Goal: Task Accomplishment & Management: Manage account settings

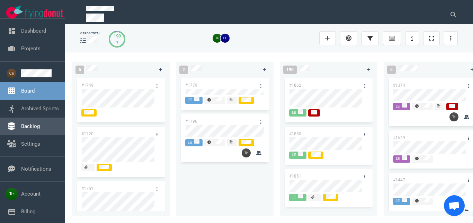
click at [32, 129] on link "Backlog" at bounding box center [30, 126] width 19 height 6
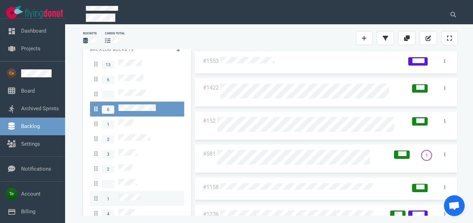
scroll to position [12, 0]
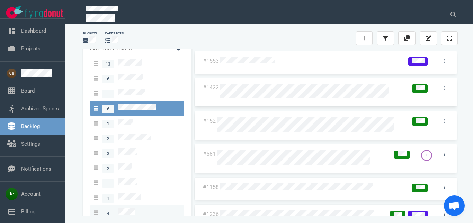
click at [136, 208] on div "4" at bounding box center [137, 212] width 86 height 9
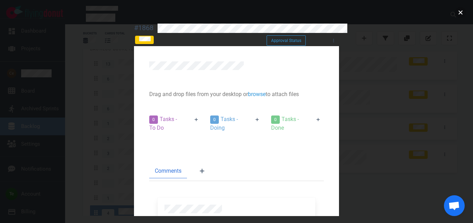
click at [460, 14] on button "close" at bounding box center [460, 12] width 11 height 11
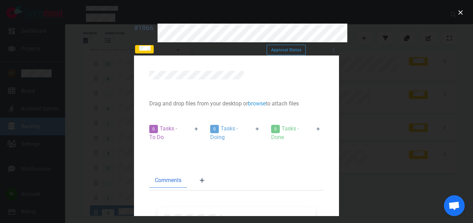
click at [449, 51] on div at bounding box center [236, 111] width 473 height 223
click at [320, 128] on icon at bounding box center [319, 129] width 4 height 4
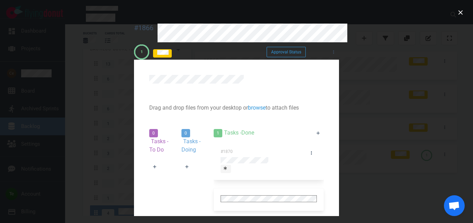
scroll to position [77, 0]
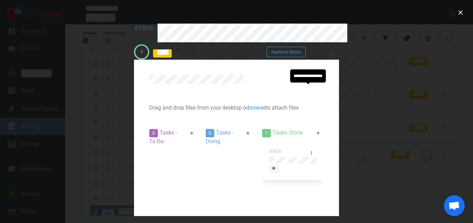
click at [275, 166] on icon at bounding box center [273, 168] width 3 height 4
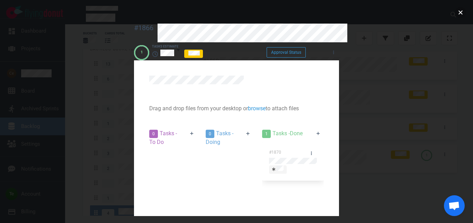
click at [458, 16] on button "close" at bounding box center [460, 12] width 11 height 11
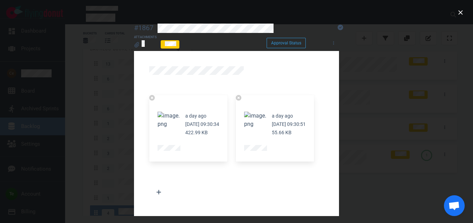
click at [158, 112] on button "Zoom image" at bounding box center [169, 120] width 22 height 17
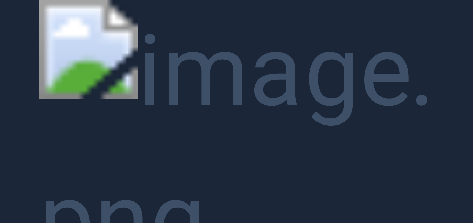
click at [444, 90] on button "Unzoom image" at bounding box center [236, 111] width 473 height 223
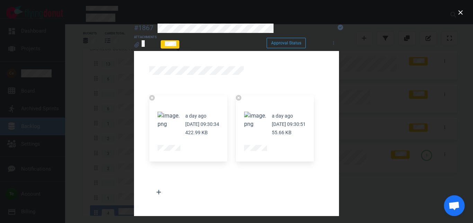
click at [244, 112] on button "Zoom image" at bounding box center [255, 120] width 22 height 17
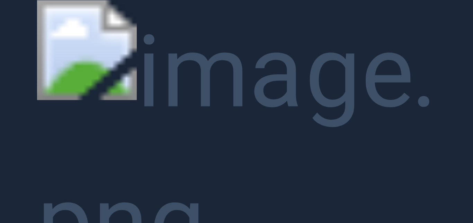
click at [450, 108] on button "Unzoom image" at bounding box center [236, 111] width 473 height 223
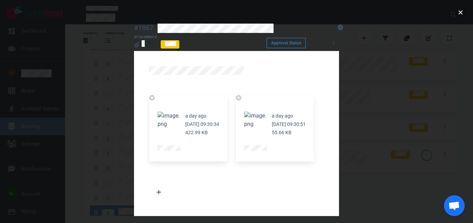
click at [459, 15] on button "close" at bounding box center [460, 12] width 11 height 11
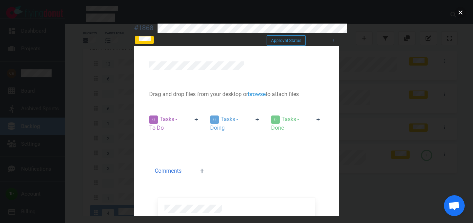
click at [459, 14] on button "close" at bounding box center [460, 12] width 11 height 11
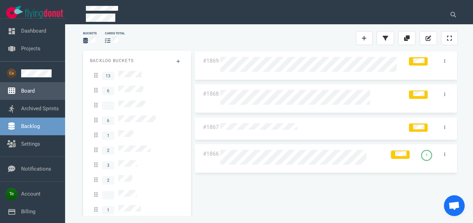
click at [28, 90] on link "Board" at bounding box center [28, 91] width 14 height 6
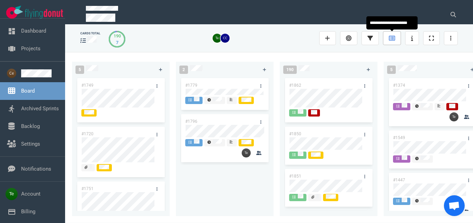
click at [394, 37] on icon at bounding box center [392, 38] width 6 height 6
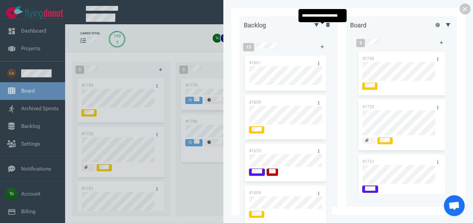
drag, startPoint x: 325, startPoint y: 27, endPoint x: 324, endPoint y: 38, distance: 10.8
click at [325, 27] on link at bounding box center [327, 24] width 11 height 9
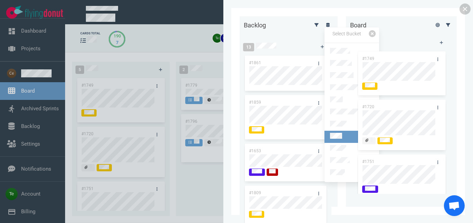
scroll to position [183, 0]
drag, startPoint x: 348, startPoint y: 163, endPoint x: 344, endPoint y: 150, distance: 13.0
click at [348, 167] on link at bounding box center [352, 173] width 55 height 12
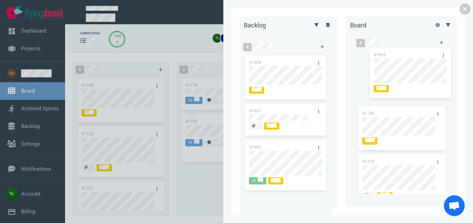
drag, startPoint x: 276, startPoint y: 62, endPoint x: 392, endPoint y: 57, distance: 116.1
click at [327, 54] on div "#1869" at bounding box center [285, 81] width 83 height 55
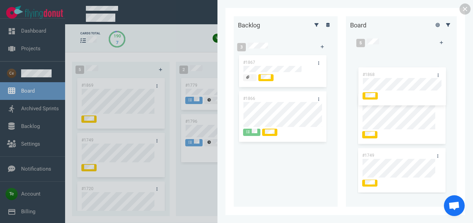
drag, startPoint x: 273, startPoint y: 57, endPoint x: 376, endPoint y: 76, distance: 105.2
click at [327, 69] on div "#1868" at bounding box center [282, 75] width 89 height 42
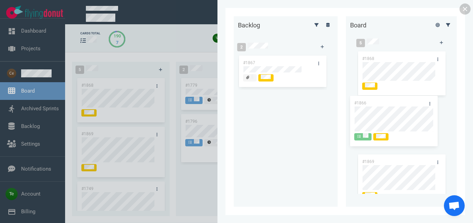
drag, startPoint x: 284, startPoint y: 96, endPoint x: 396, endPoint y: 101, distance: 111.3
click at [327, 101] on div "#1866" at bounding box center [282, 117] width 89 height 55
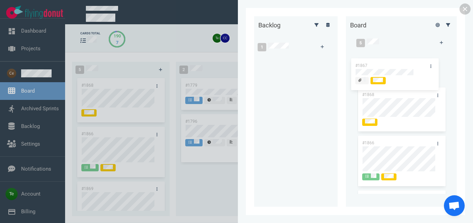
drag, startPoint x: 277, startPoint y: 57, endPoint x: 418, endPoint y: 48, distance: 141.3
click at [327, 60] on div "#1867" at bounding box center [292, 72] width 69 height 36
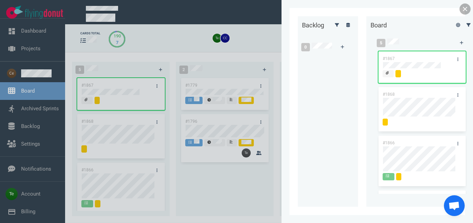
click at [462, 11] on link at bounding box center [465, 8] width 11 height 11
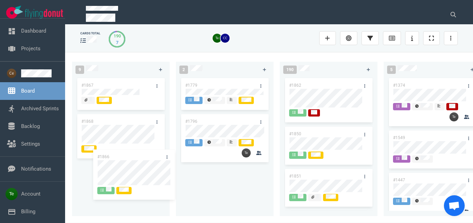
drag, startPoint x: 121, startPoint y: 170, endPoint x: 182, endPoint y: 138, distance: 69.1
click at [162, 161] on div "#1866" at bounding box center [120, 188] width 89 height 55
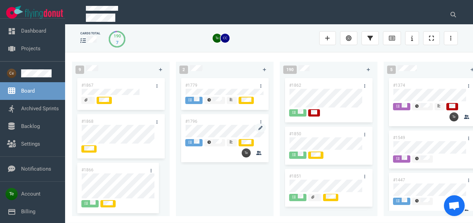
click at [189, 132] on div "#1796" at bounding box center [224, 138] width 87 height 48
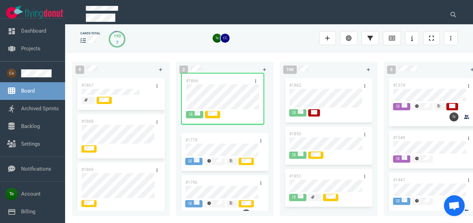
drag, startPoint x: 125, startPoint y: 170, endPoint x: 229, endPoint y: 81, distance: 137.4
click at [166, 161] on div "#1866" at bounding box center [120, 188] width 89 height 55
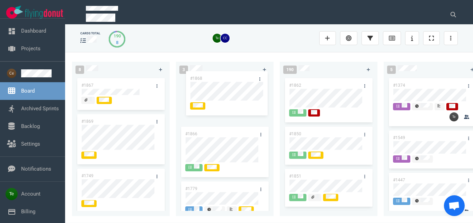
drag, startPoint x: 120, startPoint y: 119, endPoint x: 229, endPoint y: 76, distance: 116.9
click at [166, 113] on div "#1868" at bounding box center [120, 137] width 89 height 48
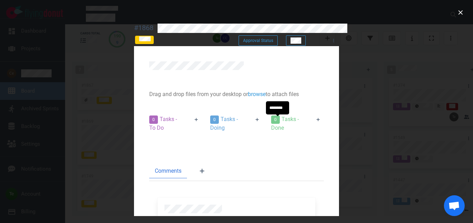
drag, startPoint x: 277, startPoint y: 120, endPoint x: 273, endPoint y: 127, distance: 8.4
click at [259, 121] on icon at bounding box center [258, 119] width 4 height 4
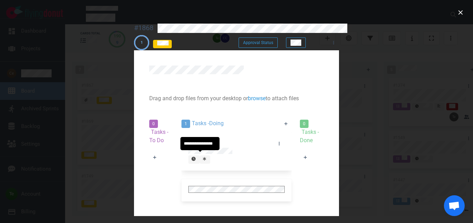
drag, startPoint x: 201, startPoint y: 156, endPoint x: 248, endPoint y: 134, distance: 52.1
click at [203, 156] on div "#1871" at bounding box center [236, 155] width 110 height 47
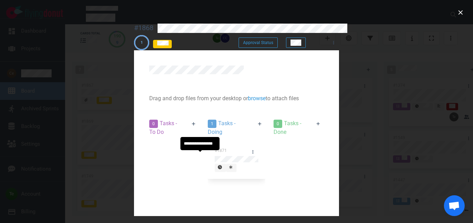
click at [229, 165] on icon at bounding box center [230, 167] width 3 height 4
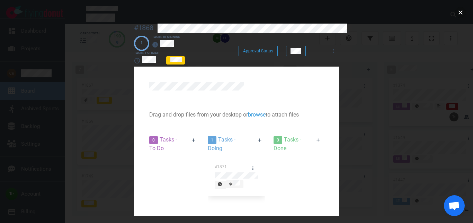
click at [461, 14] on button "close" at bounding box center [460, 12] width 11 height 11
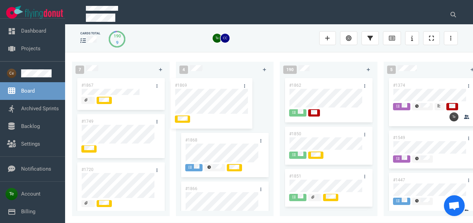
drag, startPoint x: 124, startPoint y: 119, endPoint x: 225, endPoint y: 82, distance: 107.5
click at [166, 113] on div "#1869" at bounding box center [120, 140] width 89 height 55
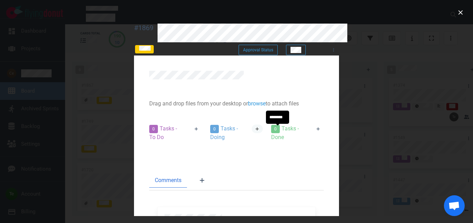
click at [259, 130] on icon at bounding box center [258, 129] width 4 height 4
click at [195, 131] on icon at bounding box center [197, 129] width 4 height 4
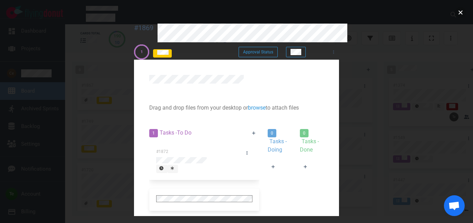
click at [462, 16] on button "close" at bounding box center [460, 12] width 11 height 11
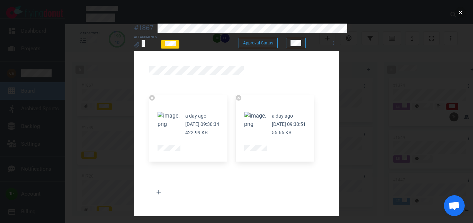
click at [458, 14] on button "close" at bounding box center [460, 12] width 11 height 11
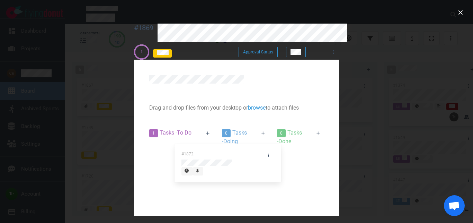
drag, startPoint x: 93, startPoint y: 148, endPoint x: 216, endPoint y: 151, distance: 123.3
click at [214, 151] on div "#1872" at bounding box center [181, 164] width 64 height 47
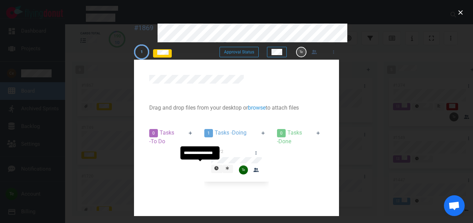
drag, startPoint x: 200, startPoint y: 165, endPoint x: 206, endPoint y: 184, distance: 19.8
click at [204, 167] on div "#1872" at bounding box center [236, 165] width 64 height 48
click at [226, 166] on icon at bounding box center [227, 168] width 3 height 4
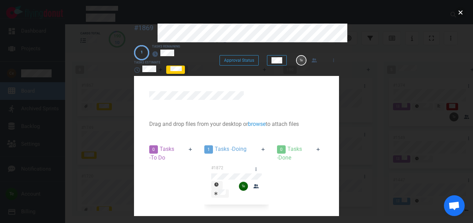
click at [459, 15] on button "close" at bounding box center [460, 12] width 11 height 11
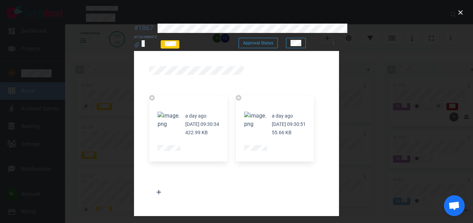
click at [158, 112] on button "Zoom image" at bounding box center [169, 120] width 22 height 17
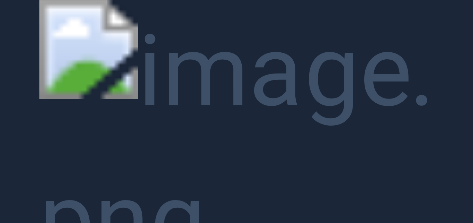
click at [205, 84] on button "Unzoom image" at bounding box center [236, 111] width 473 height 223
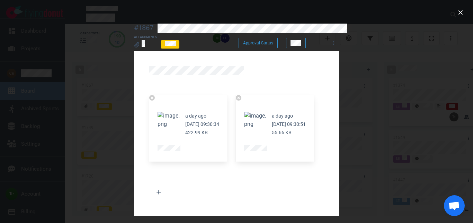
click at [244, 112] on button "Zoom image" at bounding box center [255, 120] width 22 height 17
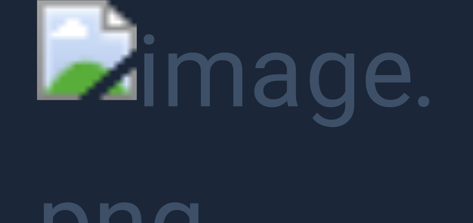
click at [215, 86] on button "Unzoom image" at bounding box center [236, 111] width 473 height 223
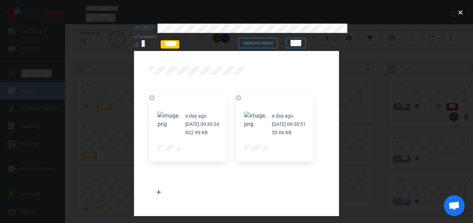
click at [464, 15] on button "close" at bounding box center [460, 12] width 11 height 11
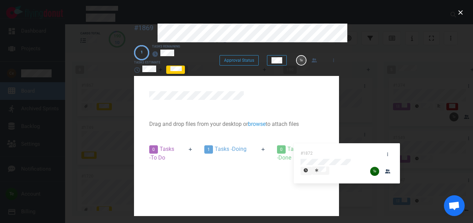
drag, startPoint x: 214, startPoint y: 147, endPoint x: 383, endPoint y: 112, distance: 172.3
click at [269, 158] on div "#1872" at bounding box center [236, 185] width 64 height 55
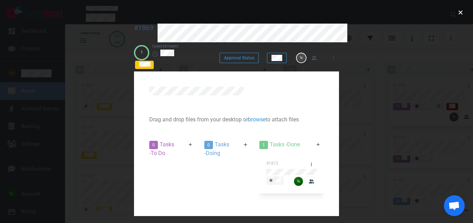
click at [459, 14] on button "close" at bounding box center [460, 12] width 11 height 11
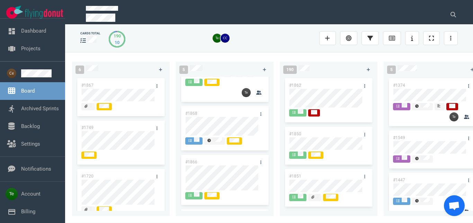
scroll to position [39, 0]
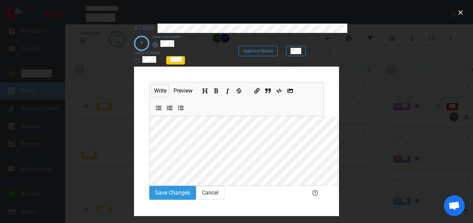
click at [225, 88] on icon "Add italic text" at bounding box center [228, 91] width 6 height 6
click at [149, 185] on button "Save Changes" at bounding box center [172, 192] width 47 height 14
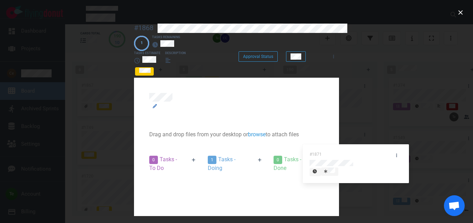
drag, startPoint x: 221, startPoint y: 139, endPoint x: 354, endPoint y: 145, distance: 133.2
click at [266, 176] on div "#1871" at bounding box center [237, 199] width 58 height 47
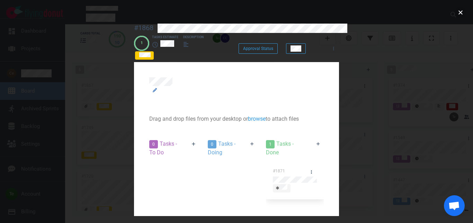
click at [457, 12] on button "close" at bounding box center [460, 12] width 11 height 11
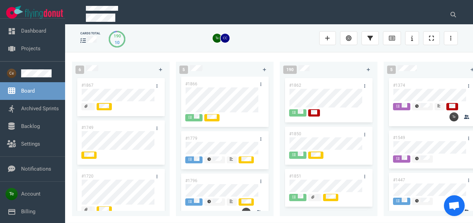
scroll to position [128, 0]
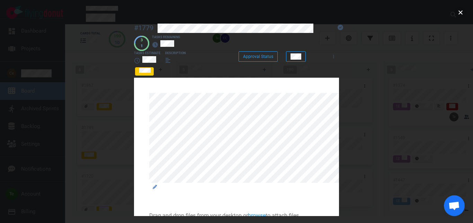
click at [459, 14] on button "close" at bounding box center [460, 12] width 11 height 11
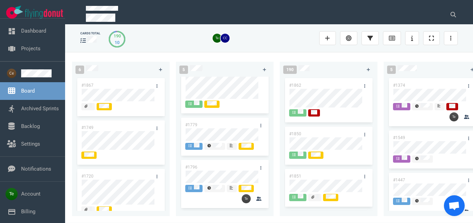
click at [207, 53] on div "6 #1867 #1749 #1720 #1751 #1747 #1721 5 #1869 #1868 #1866 #1779 #[PHONE_NUMBER]…" at bounding box center [269, 137] width 408 height 170
